Goal: Transaction & Acquisition: Subscribe to service/newsletter

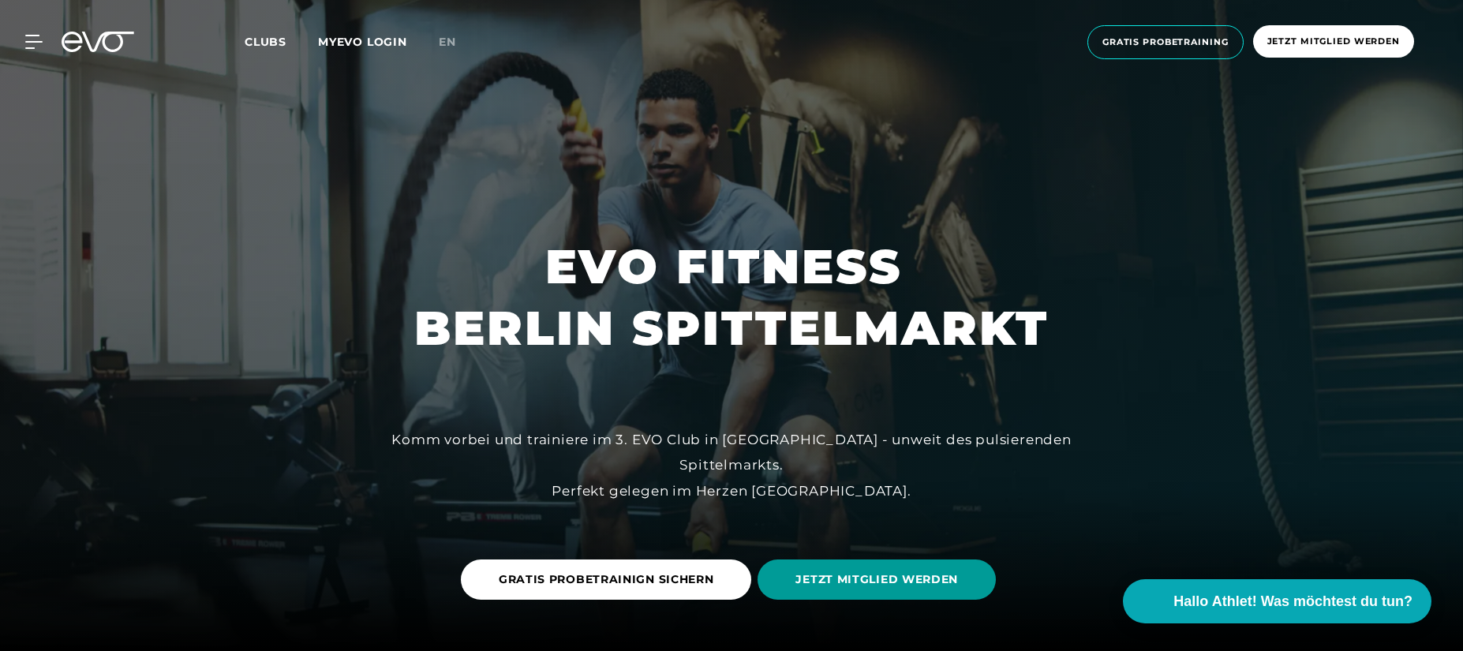
click at [884, 582] on span "JETZT MITGLIED WERDEN" at bounding box center [877, 579] width 163 height 17
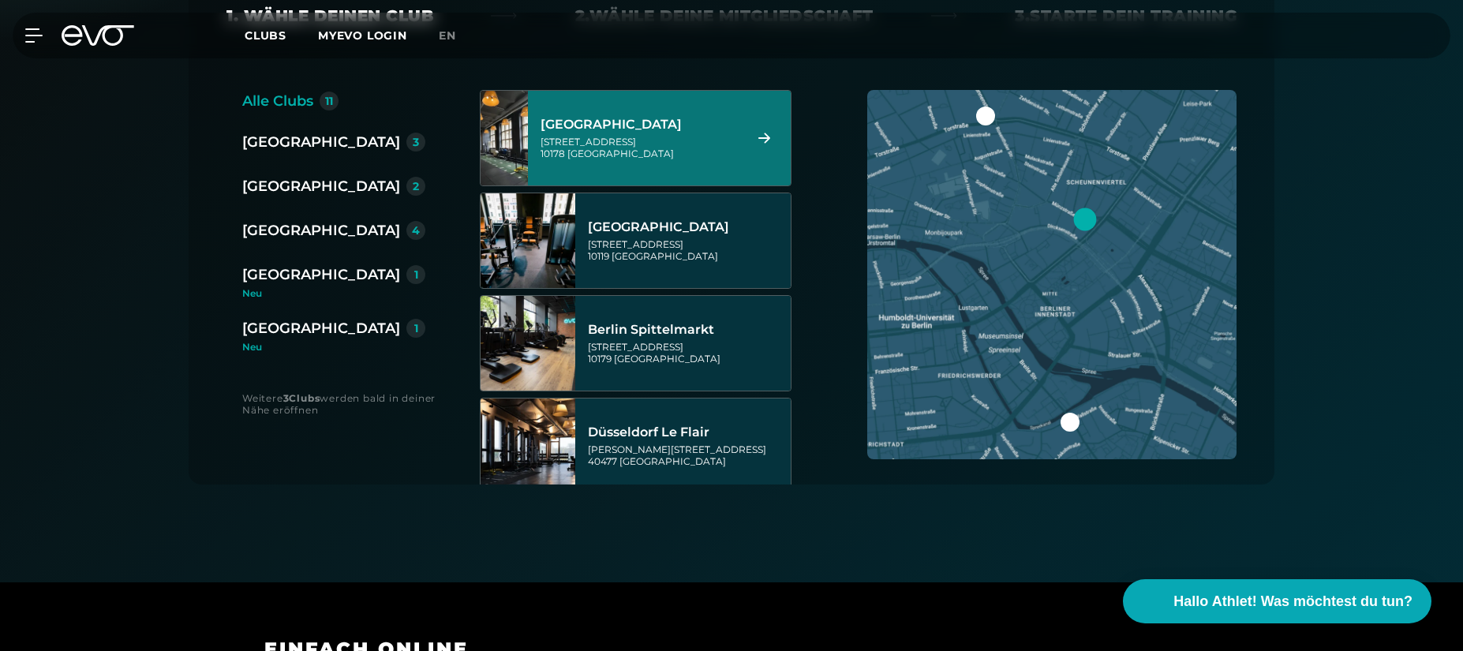
scroll to position [316, 0]
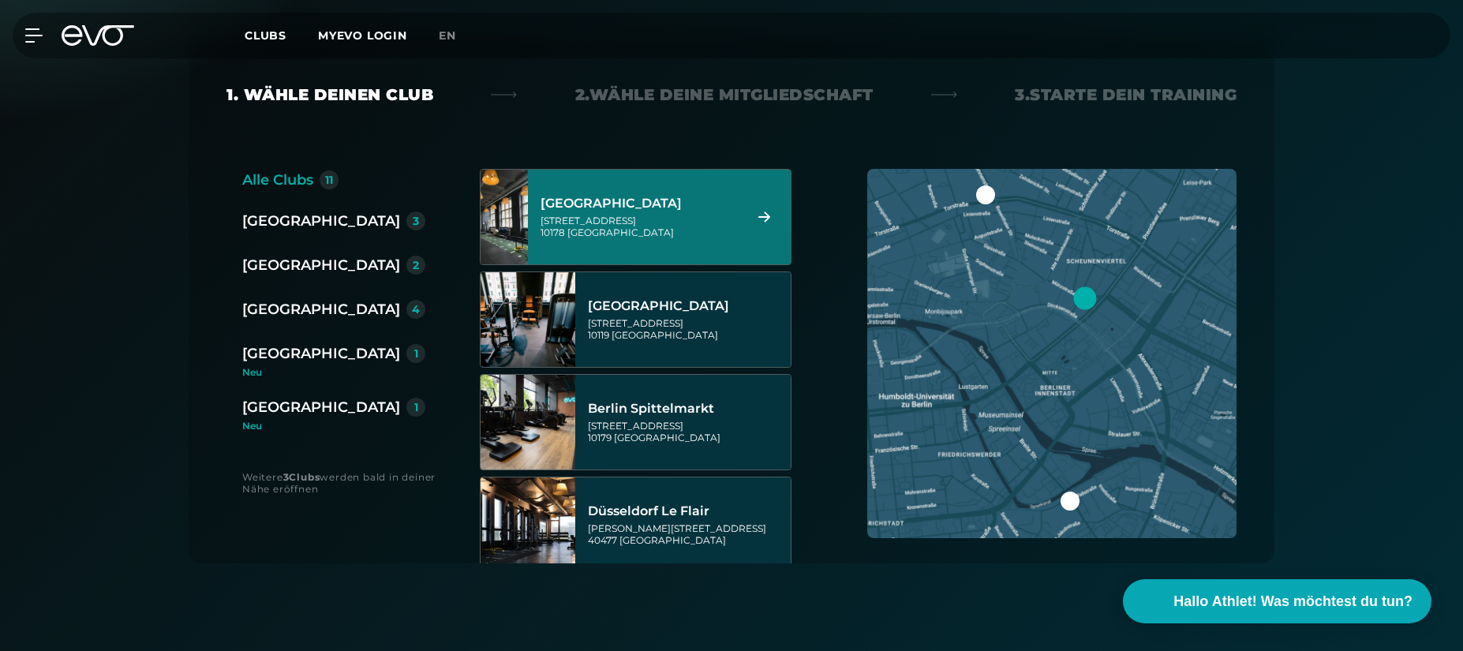
click at [770, 219] on icon at bounding box center [765, 217] width 28 height 11
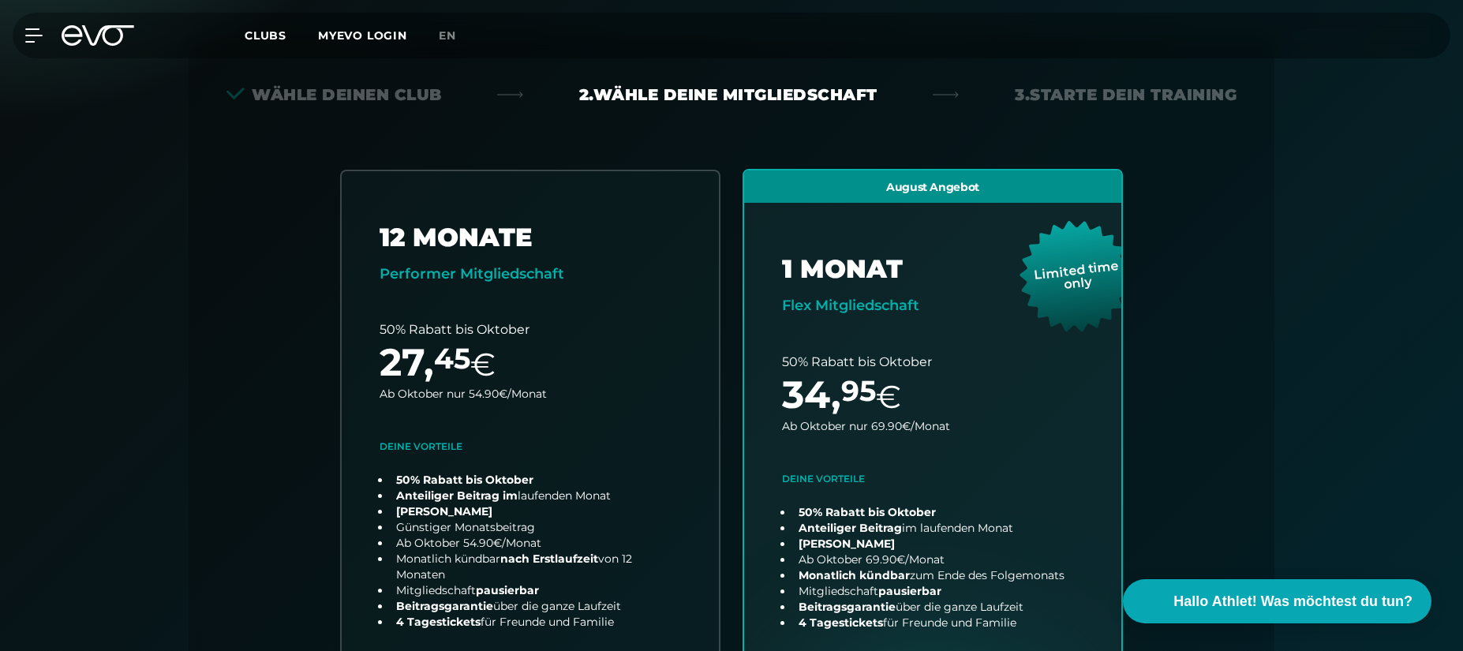
scroll to position [349, 0]
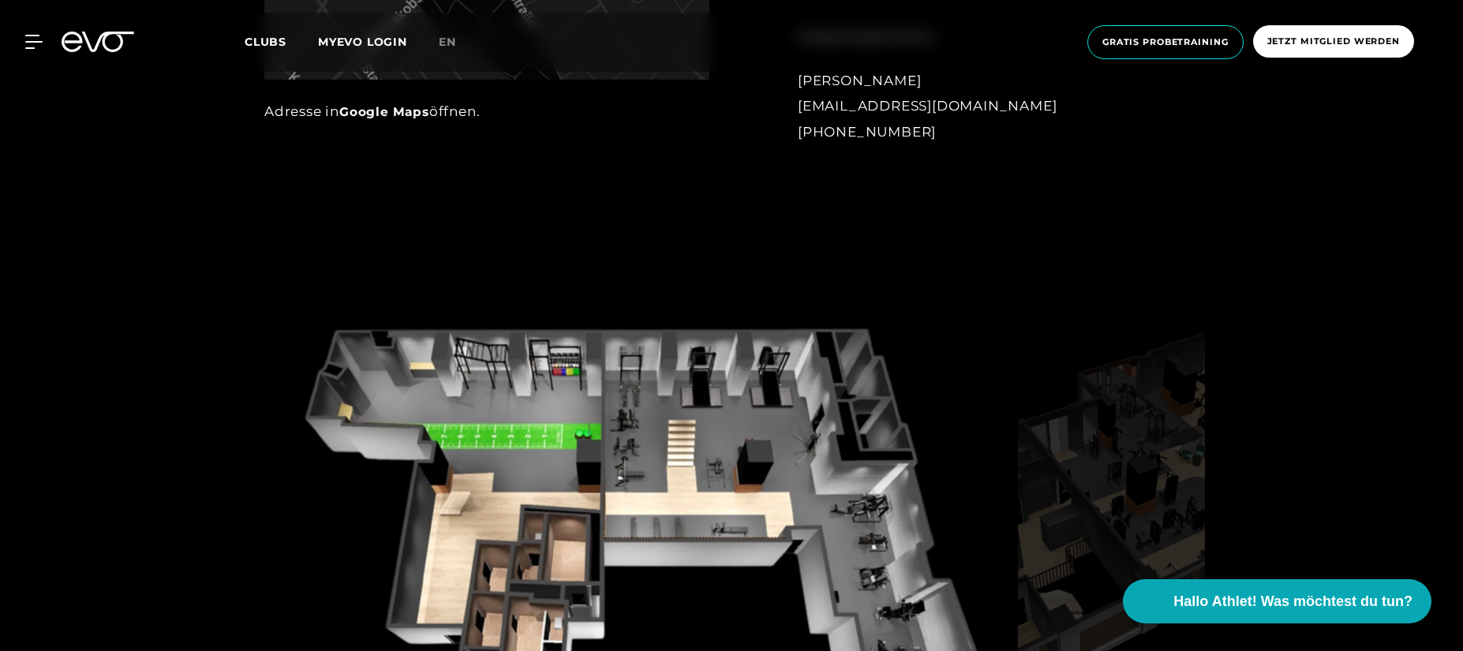
scroll to position [1658, 0]
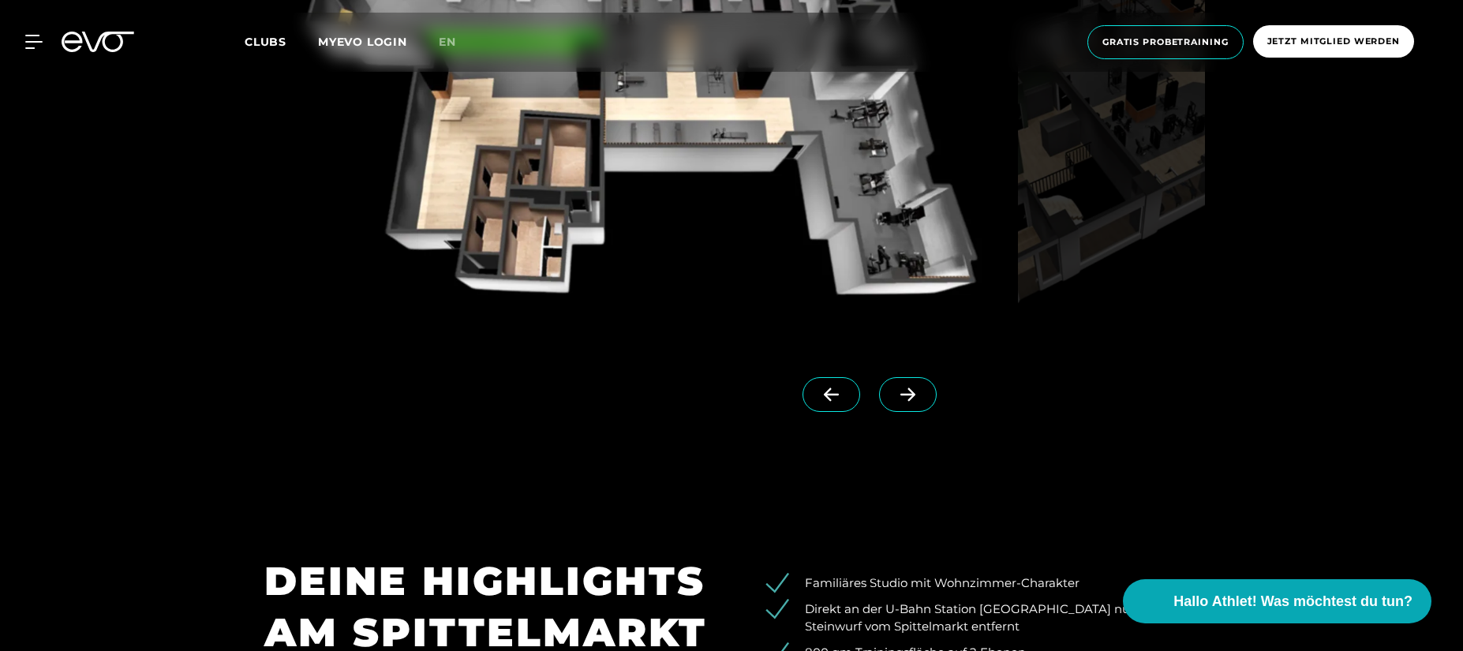
click at [879, 387] on link at bounding box center [911, 408] width 64 height 63
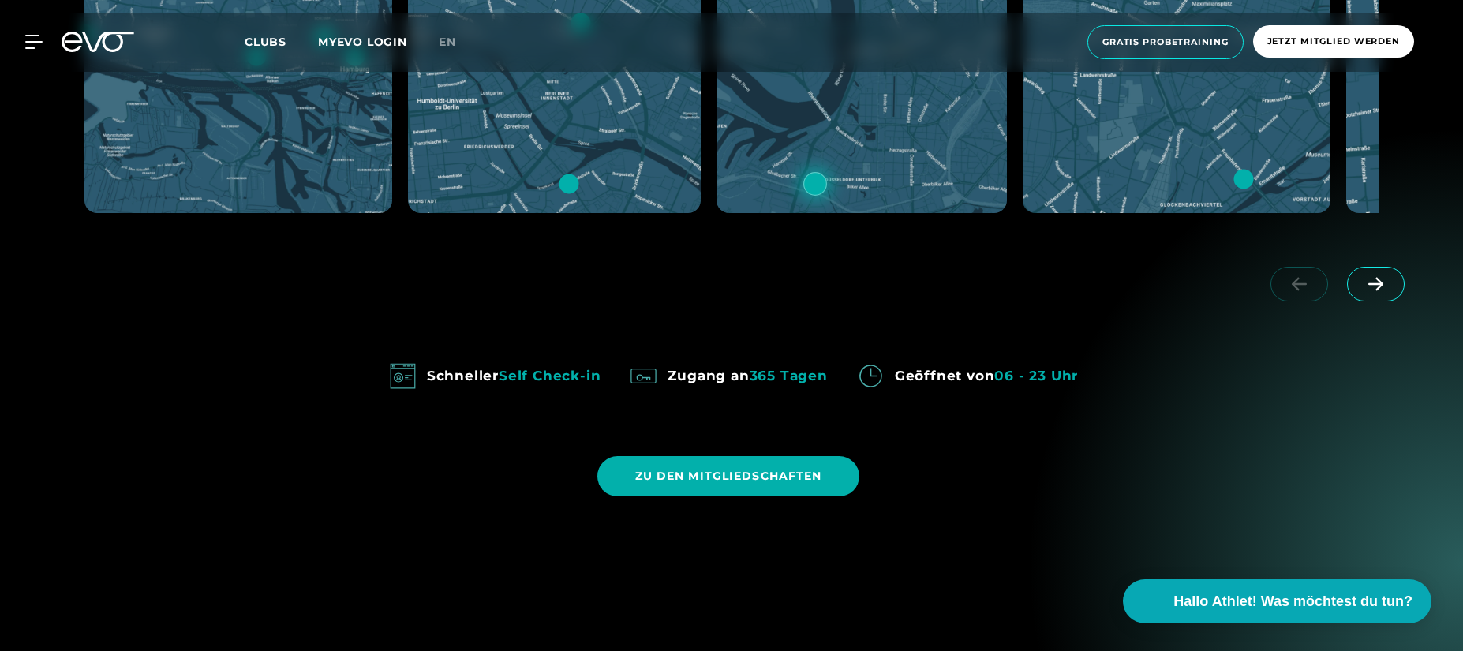
scroll to position [1342, 0]
